Goal: Obtain resource: Download file/media

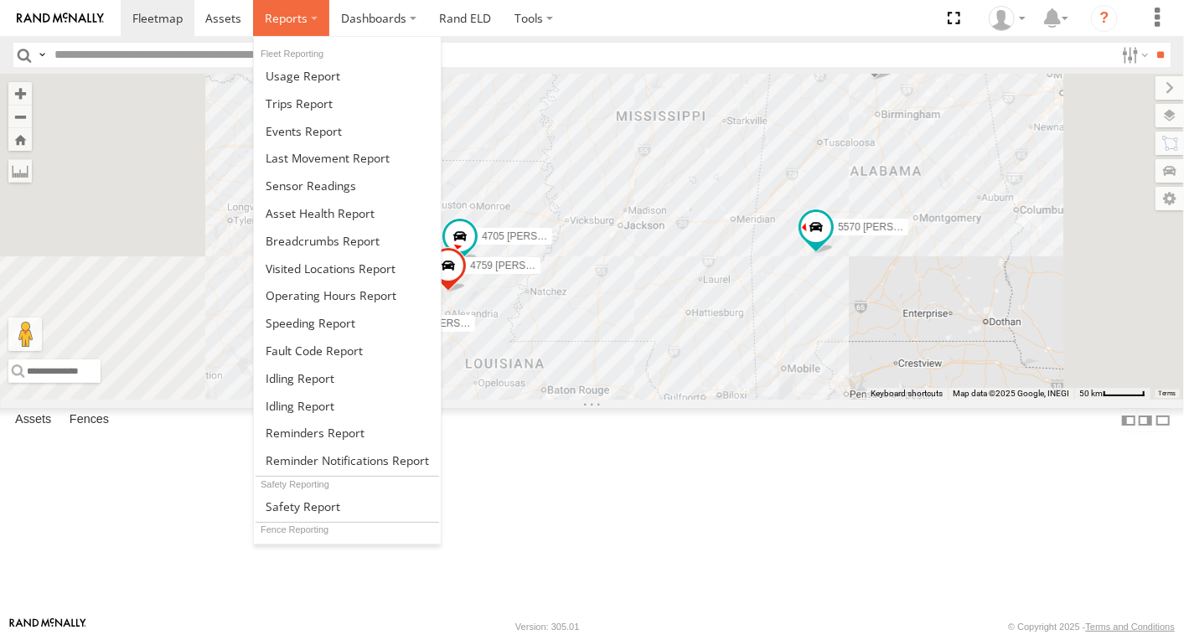
click at [287, 21] on span at bounding box center [286, 18] width 43 height 16
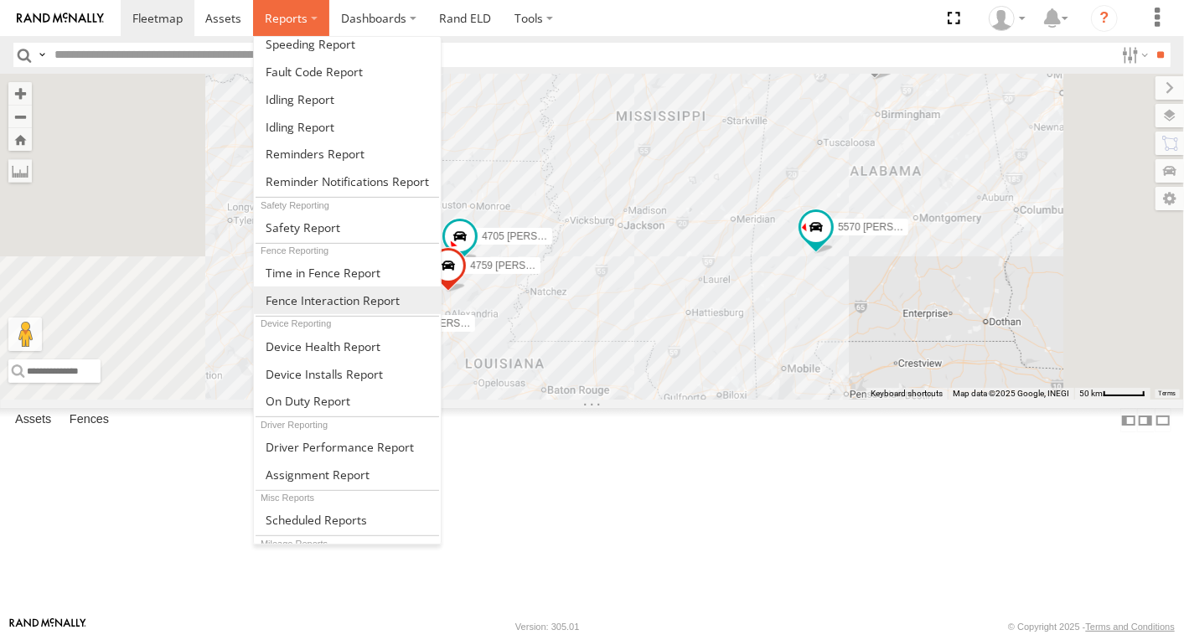
scroll to position [330, 0]
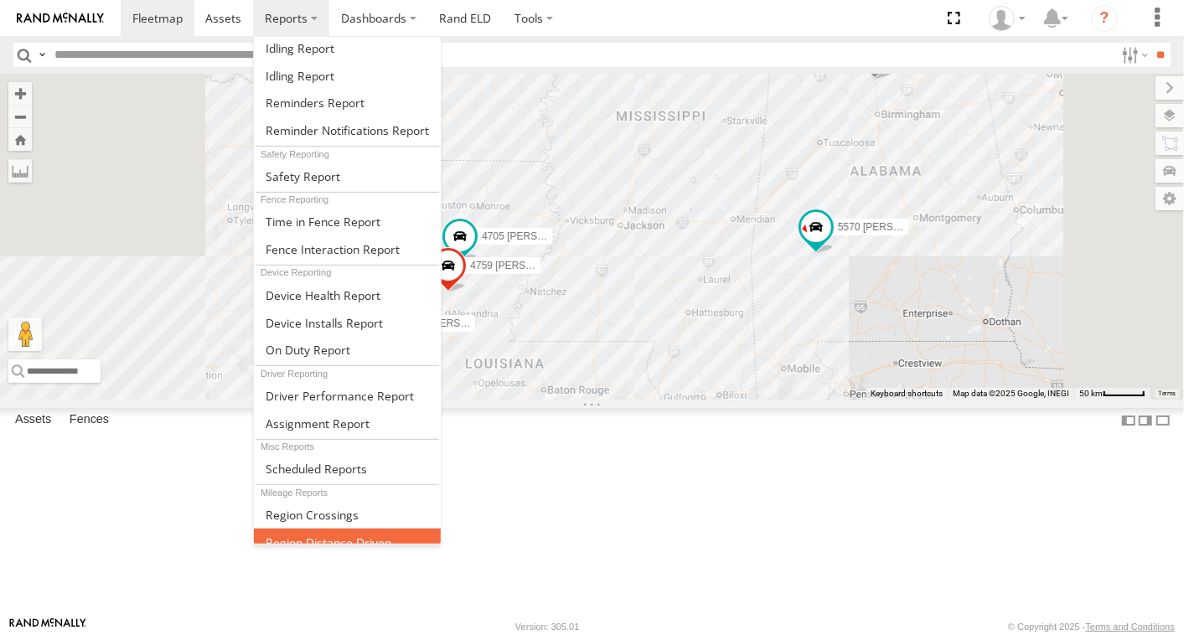
click at [333, 535] on span at bounding box center [329, 543] width 126 height 16
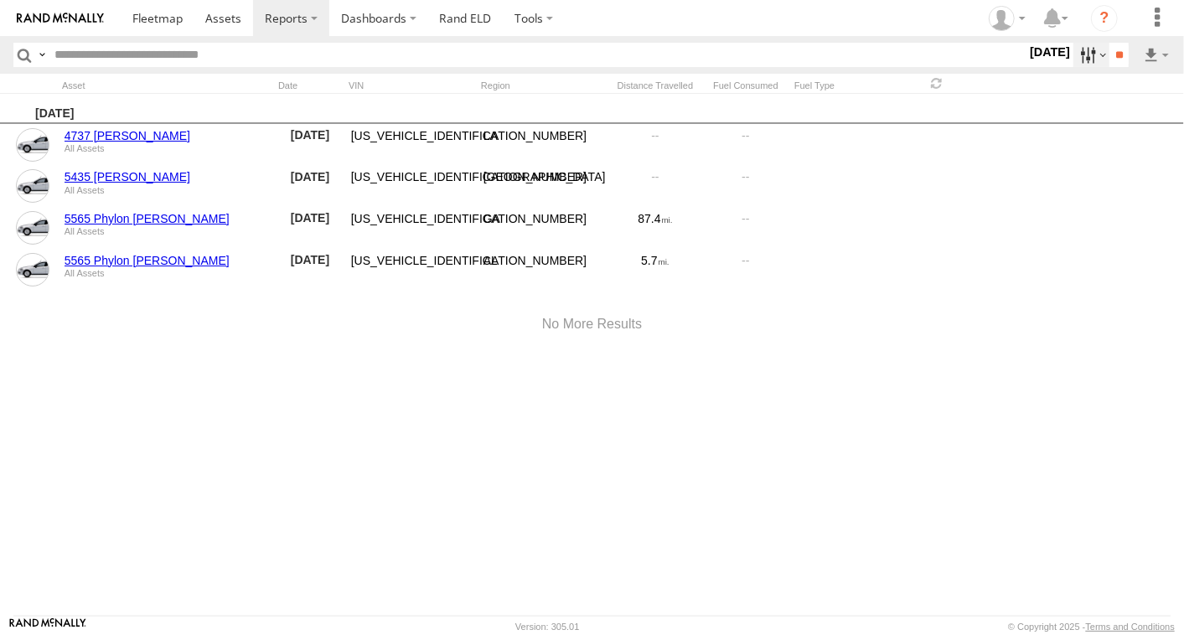
click at [1075, 59] on label at bounding box center [1091, 55] width 36 height 24
click at [0, 0] on label at bounding box center [0, 0] width 0 height 0
click at [1115, 57] on input "**" at bounding box center [1118, 55] width 19 height 24
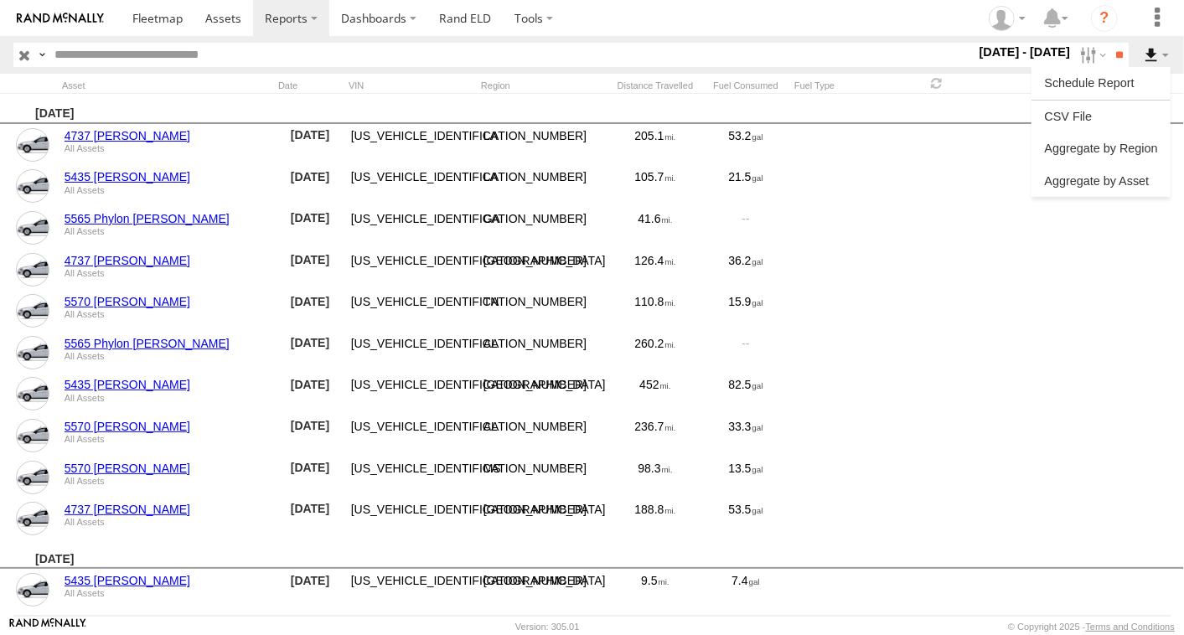
click at [1154, 54] on label at bounding box center [1156, 55] width 28 height 24
click at [1165, 54] on label at bounding box center [1156, 55] width 28 height 24
click at [1062, 111] on link at bounding box center [1101, 116] width 126 height 25
